Goal: Task Accomplishment & Management: Manage account settings

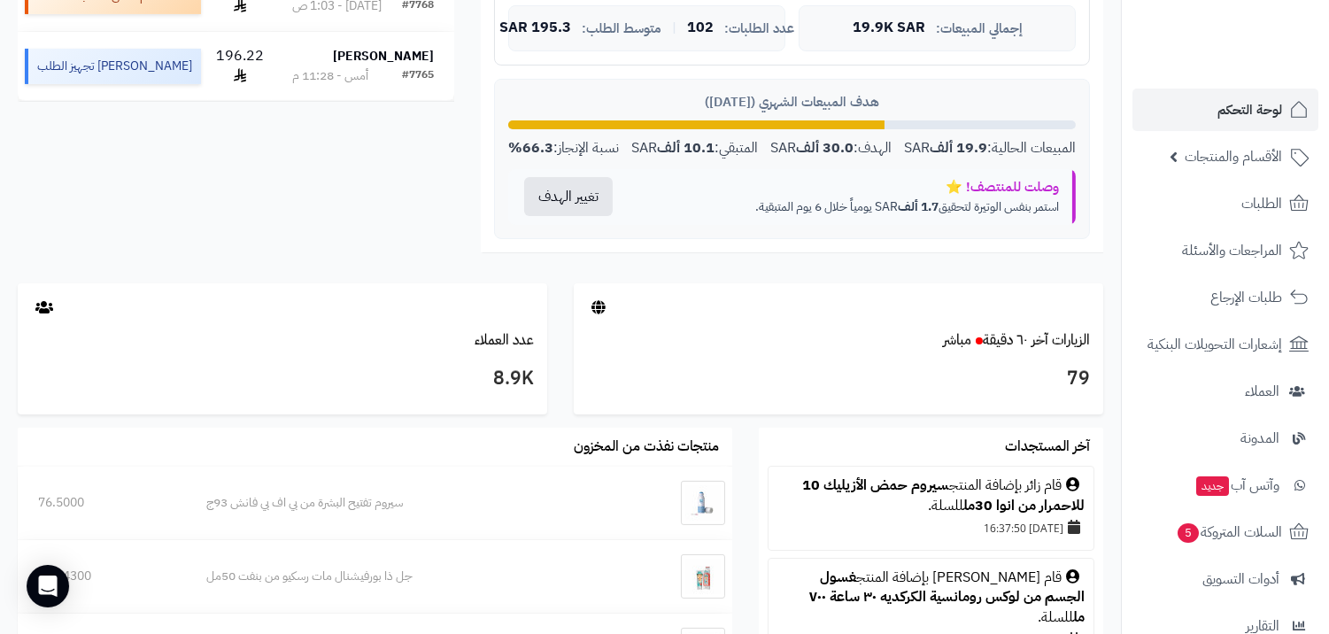
scroll to position [885, 0]
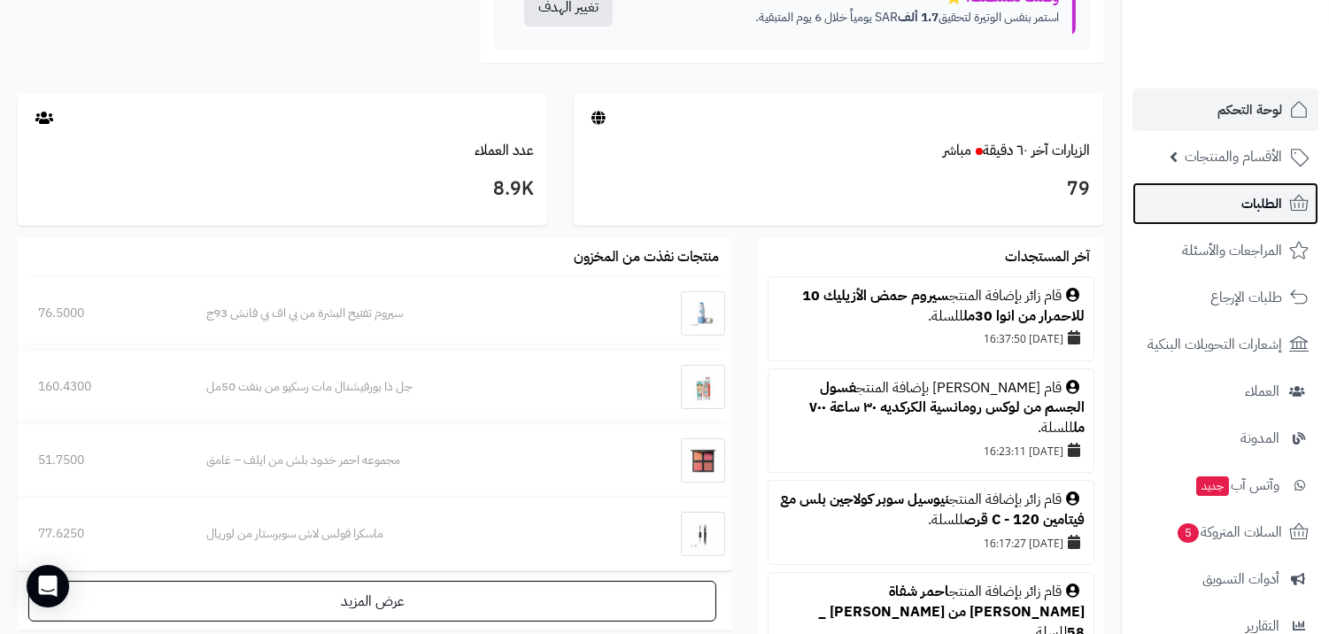
click at [1227, 197] on link "الطلبات" at bounding box center [1225, 203] width 186 height 42
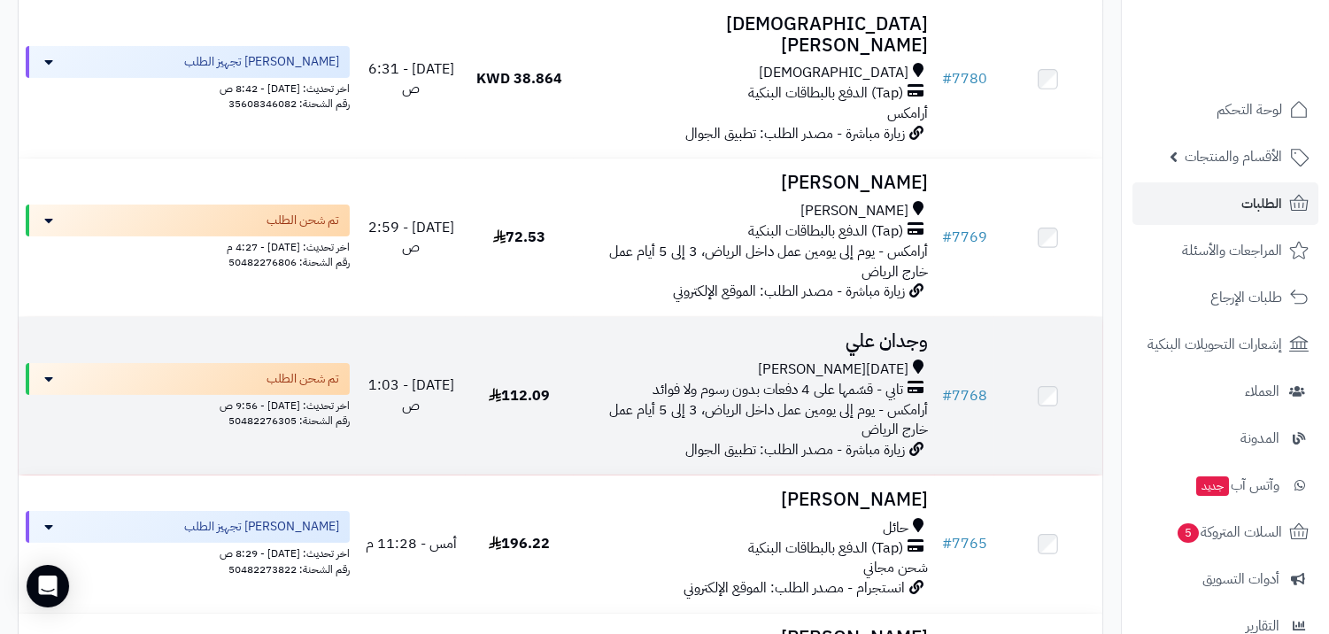
scroll to position [295, 0]
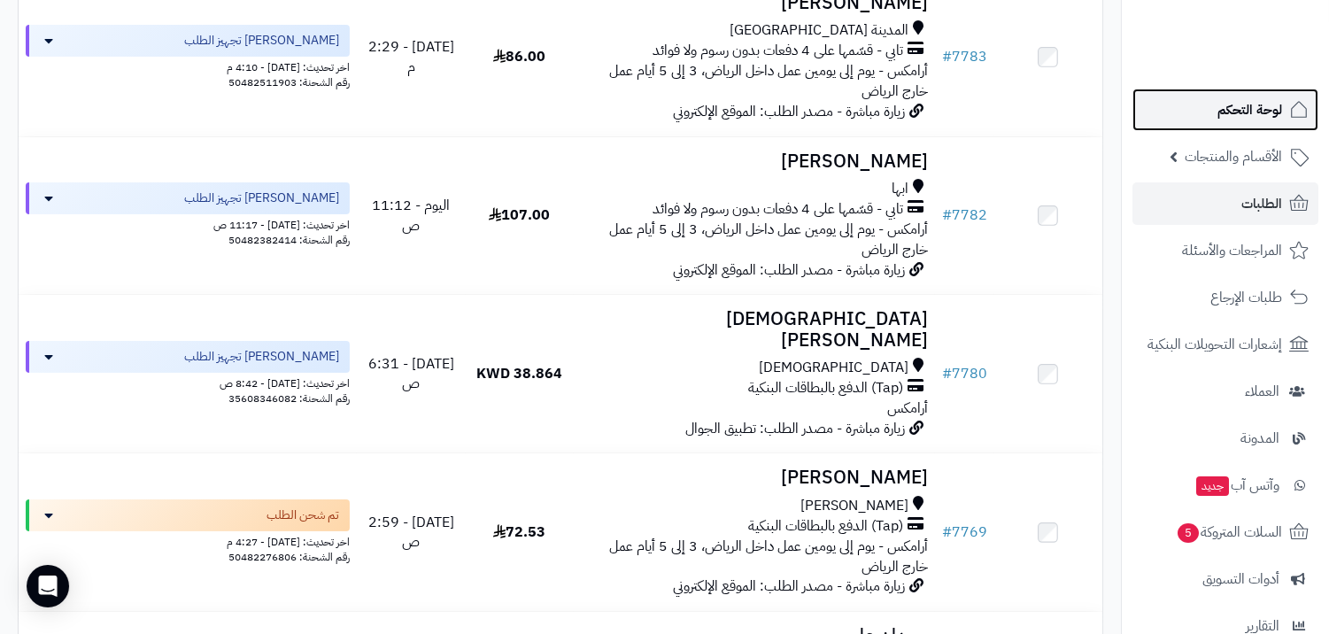
click at [1209, 112] on link "لوحة التحكم" at bounding box center [1225, 110] width 186 height 42
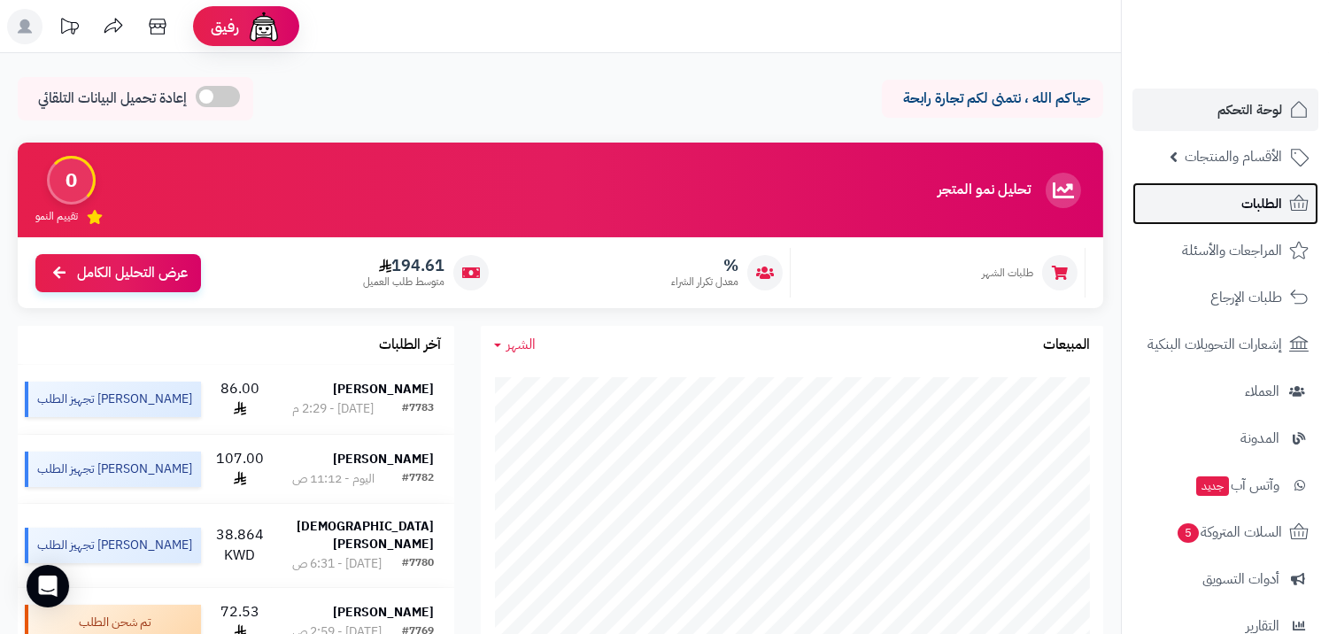
click at [1240, 190] on link "الطلبات" at bounding box center [1225, 203] width 186 height 42
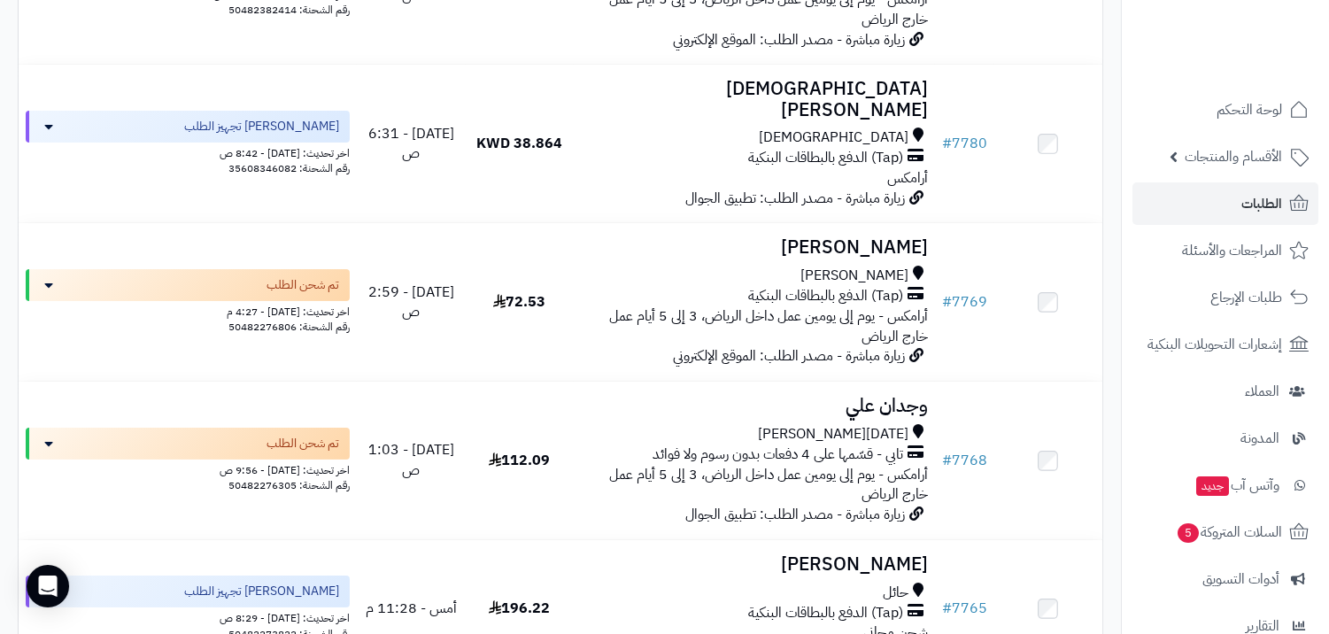
scroll to position [786, 0]
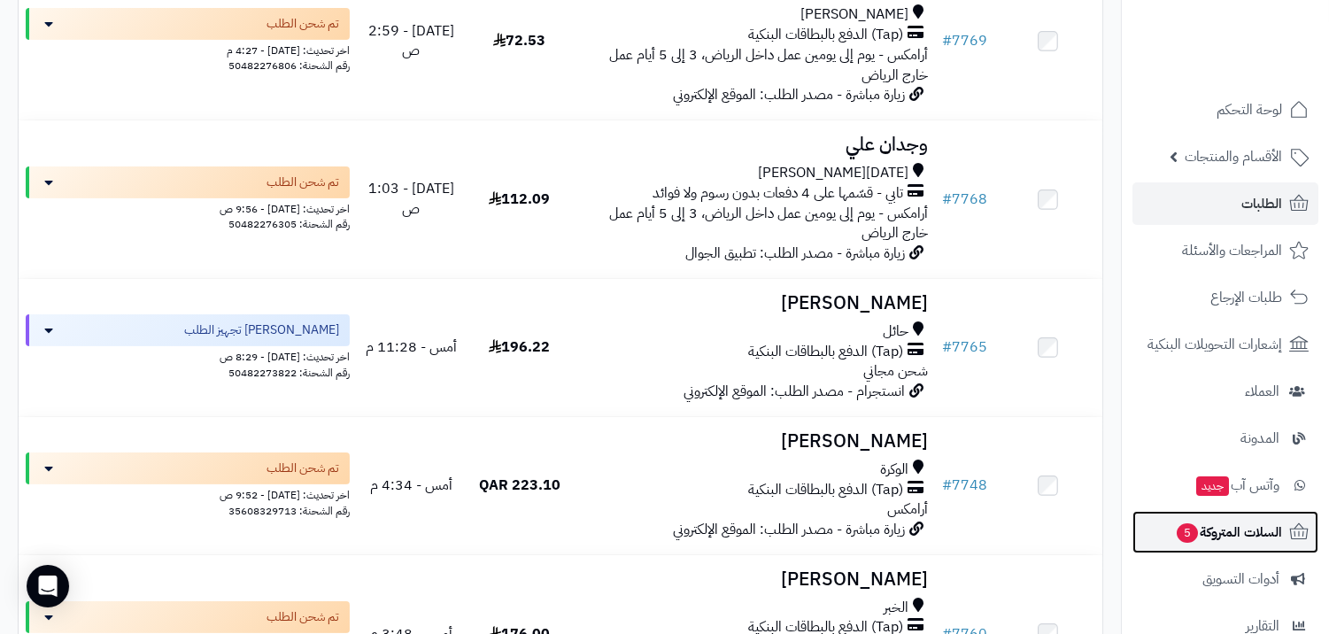
click at [1234, 511] on link "السلات المتروكة 5" at bounding box center [1225, 532] width 186 height 42
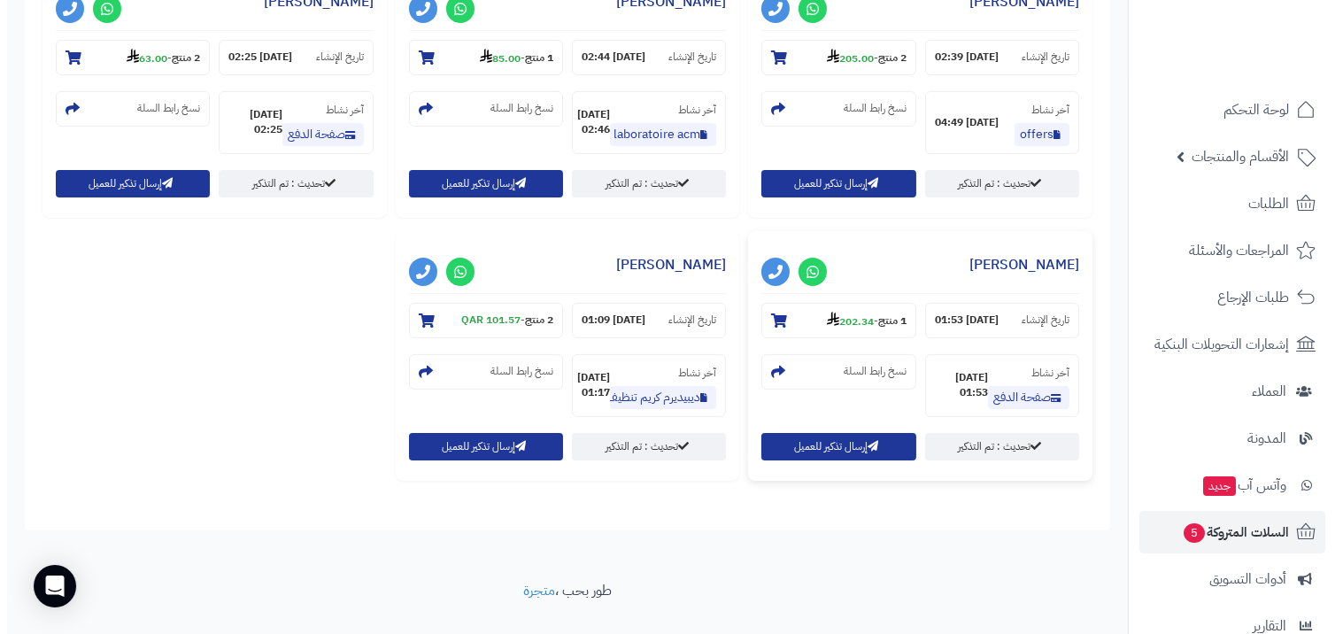
scroll to position [995, 0]
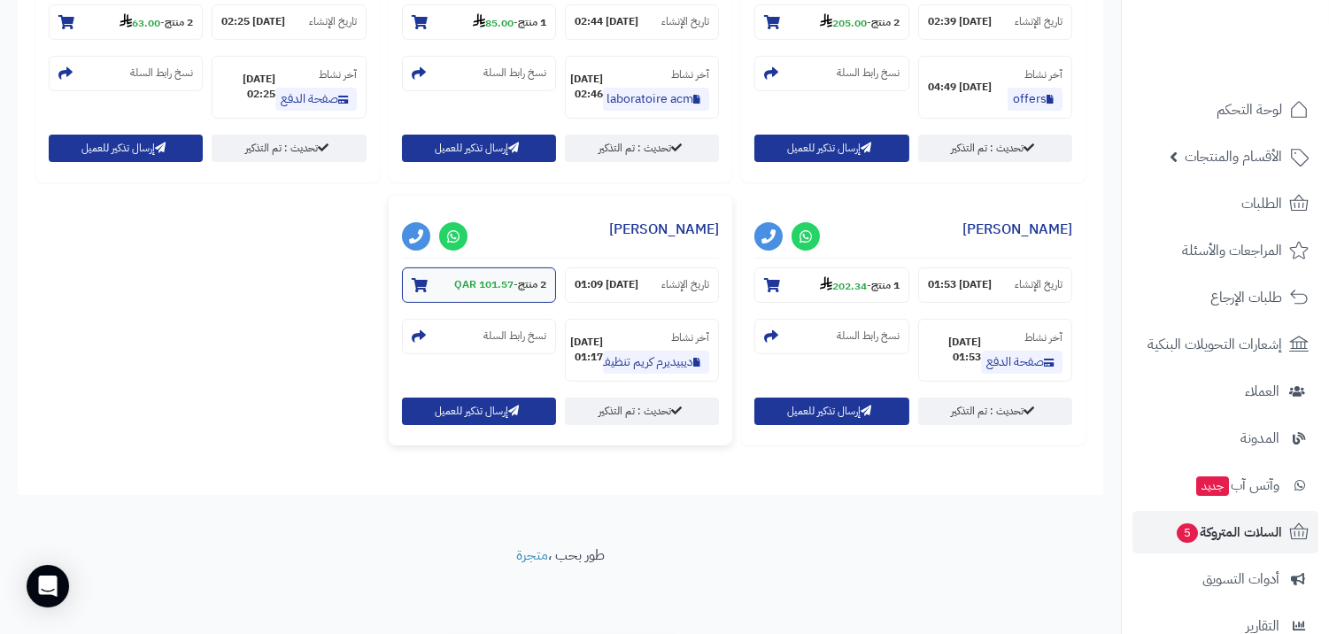
click at [514, 292] on strong "101.57 QAR" at bounding box center [483, 284] width 59 height 16
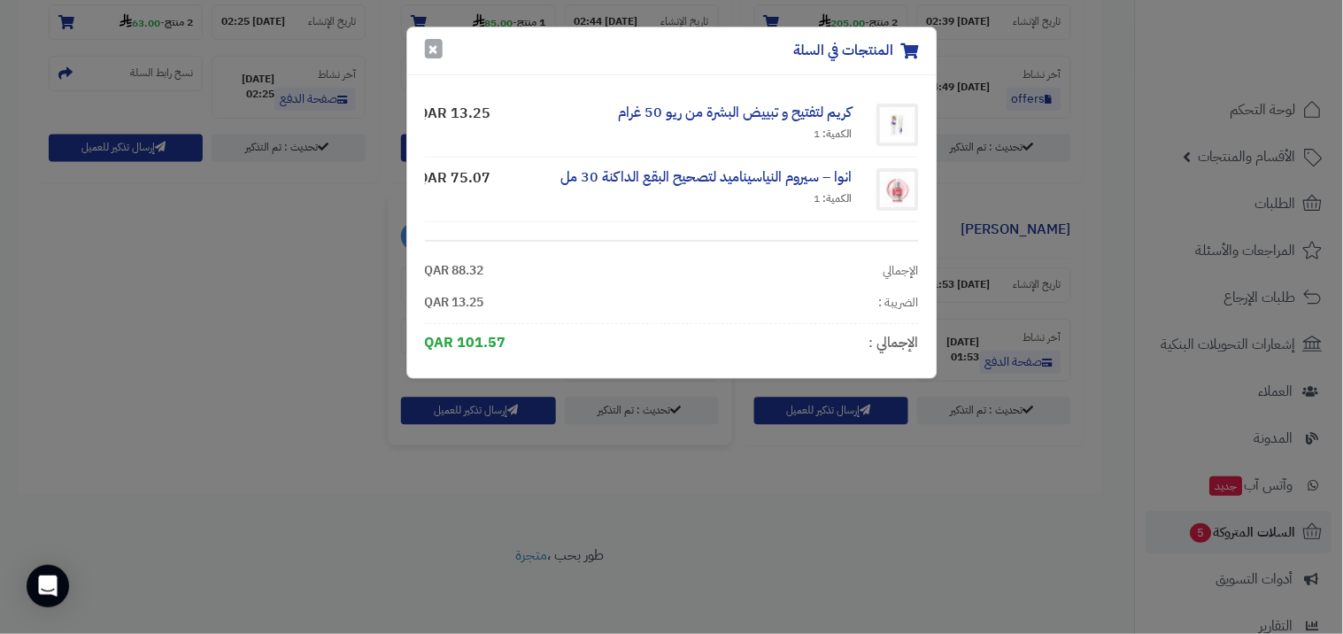
drag, startPoint x: 438, startPoint y: 50, endPoint x: 299, endPoint y: 127, distance: 159.4
click at [437, 50] on button "×" at bounding box center [434, 49] width 18 height 19
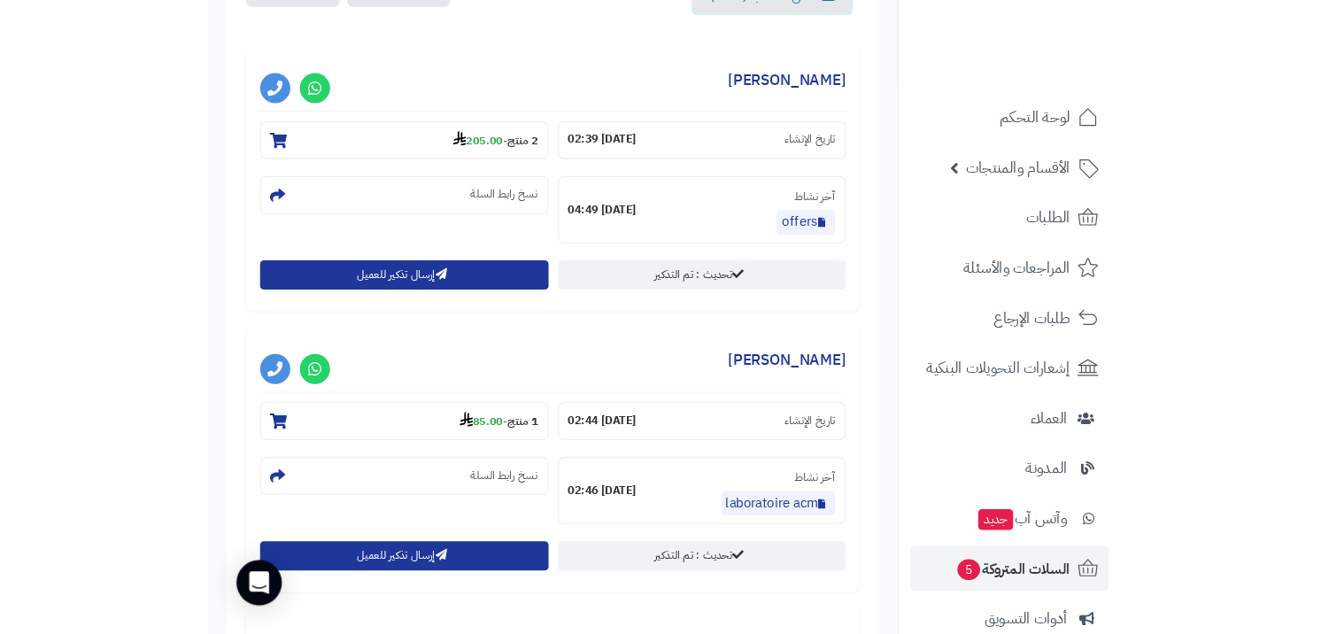
scroll to position [708, 0]
